Goal: Information Seeking & Learning: Learn about a topic

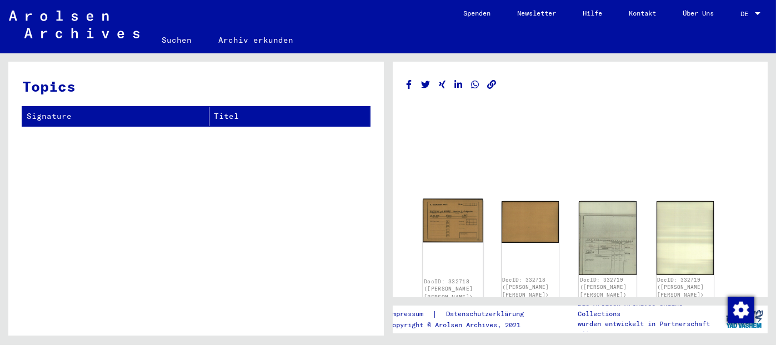
click at [433, 212] on img at bounding box center [453, 220] width 61 height 43
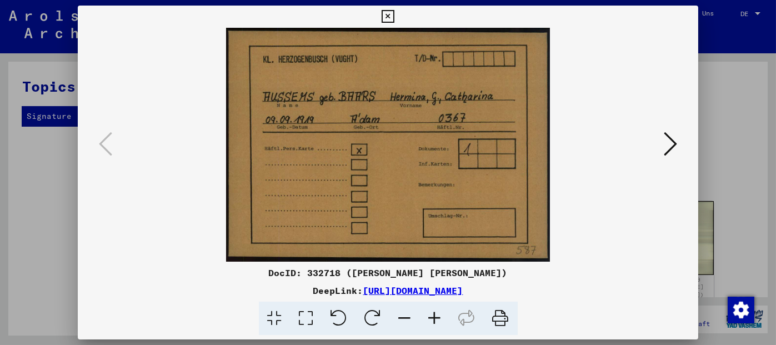
click at [433, 212] on img at bounding box center [389, 145] width 546 height 234
click at [671, 146] on icon at bounding box center [670, 144] width 13 height 27
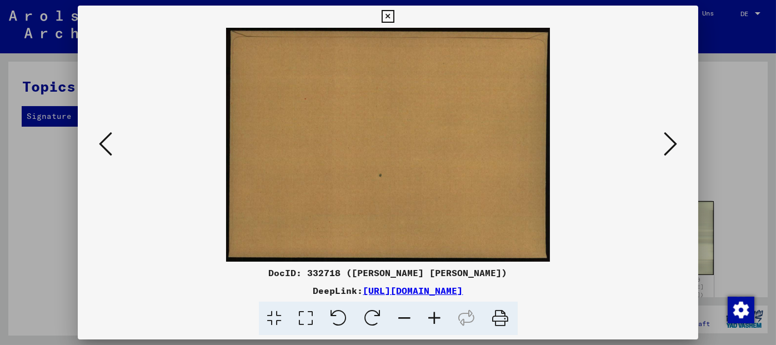
click at [671, 146] on icon at bounding box center [670, 144] width 13 height 27
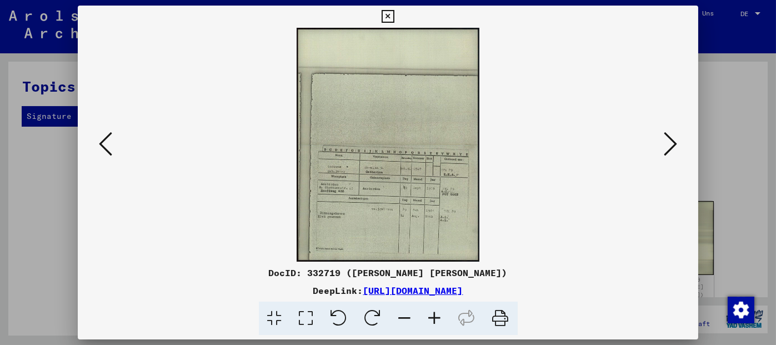
click at [403, 197] on img at bounding box center [389, 145] width 546 height 234
click at [436, 315] on icon at bounding box center [435, 319] width 30 height 34
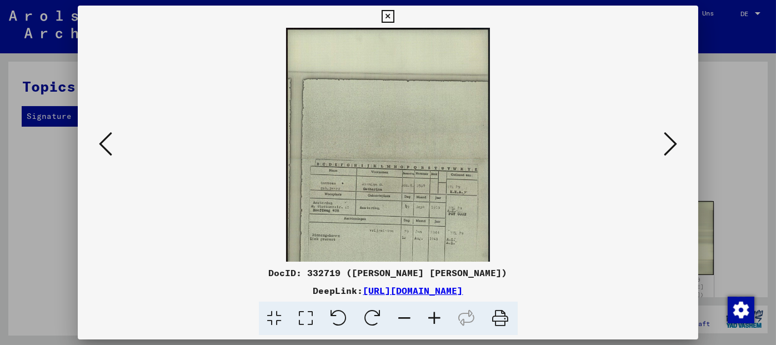
click at [436, 315] on icon at bounding box center [435, 319] width 30 height 34
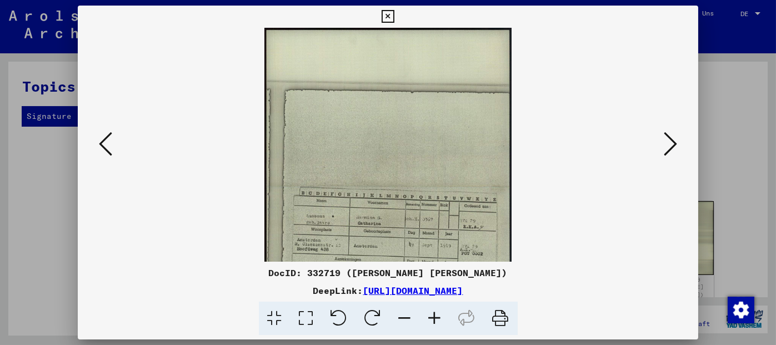
click at [436, 315] on icon at bounding box center [435, 319] width 30 height 34
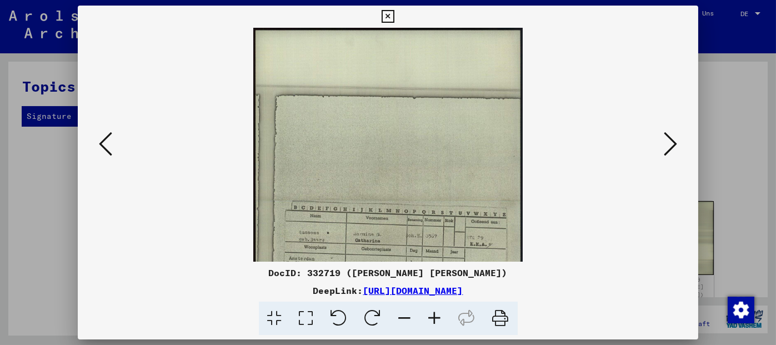
click at [436, 315] on icon at bounding box center [435, 319] width 30 height 34
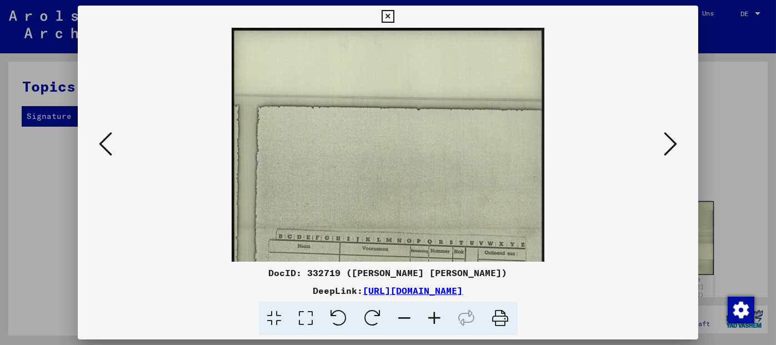
click at [436, 315] on icon at bounding box center [435, 319] width 30 height 34
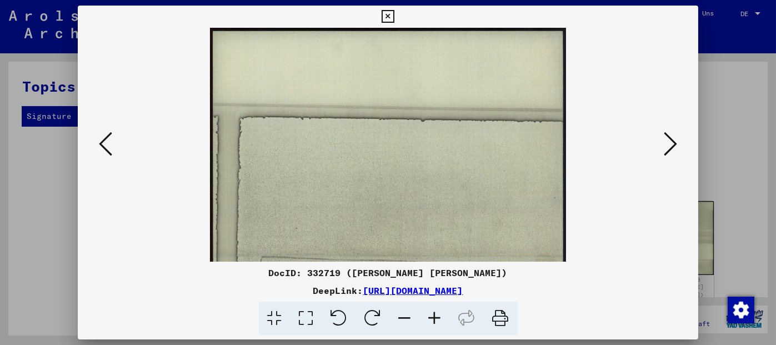
click at [436, 315] on icon at bounding box center [435, 319] width 30 height 34
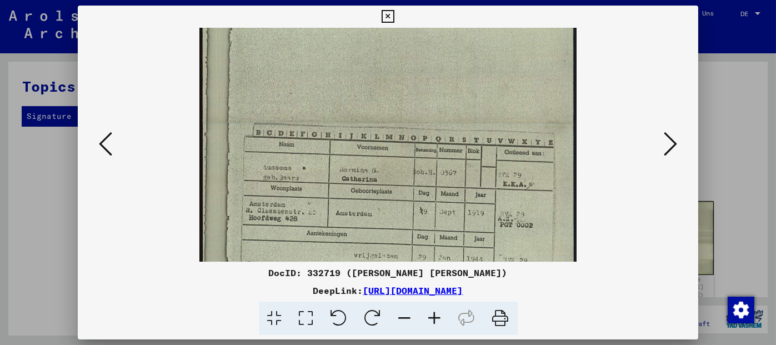
scroll to position [158, 0]
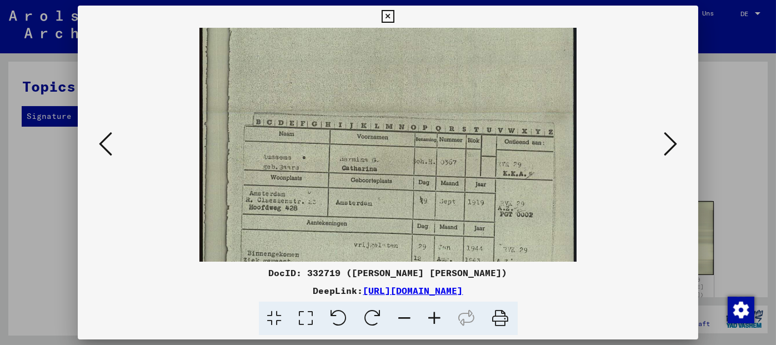
drag, startPoint x: 403, startPoint y: 197, endPoint x: 387, endPoint y: 39, distance: 158.6
click at [387, 39] on img at bounding box center [387, 112] width 377 height 484
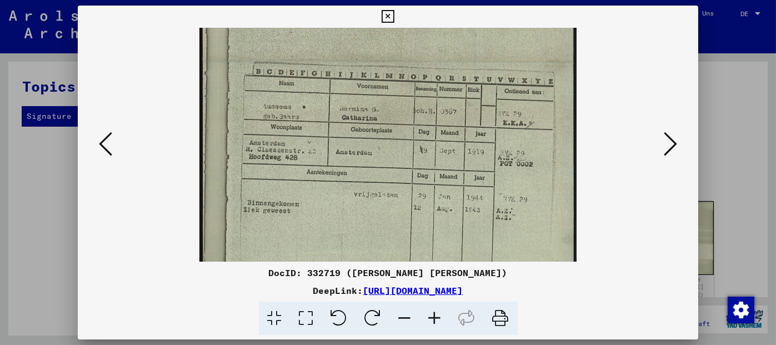
scroll to position [212, 0]
drag, startPoint x: 385, startPoint y: 200, endPoint x: 369, endPoint y: 147, distance: 55.7
click at [369, 147] on img at bounding box center [387, 58] width 377 height 484
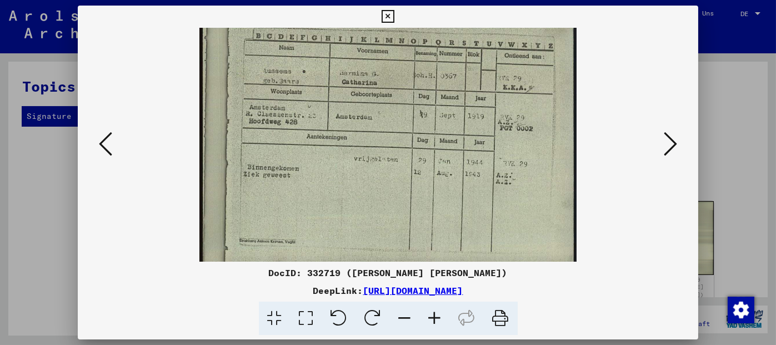
drag, startPoint x: 394, startPoint y: 220, endPoint x: 393, endPoint y: 187, distance: 32.8
click at [393, 187] on img at bounding box center [387, 26] width 377 height 484
